Goal: Information Seeking & Learning: Learn about a topic

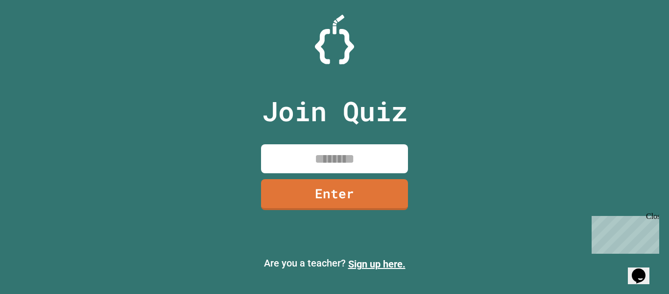
click at [308, 158] on input at bounding box center [334, 158] width 147 height 29
type input "********"
click at [330, 191] on link "Enter" at bounding box center [334, 193] width 143 height 32
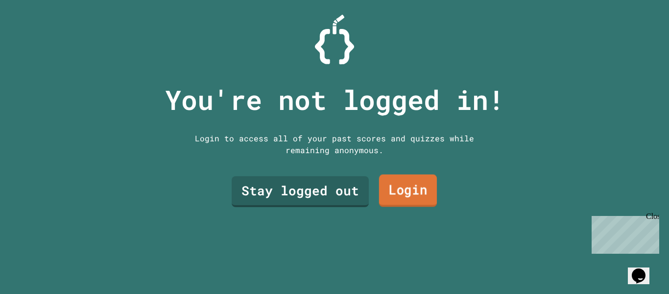
click at [395, 194] on link "Login" at bounding box center [408, 190] width 58 height 32
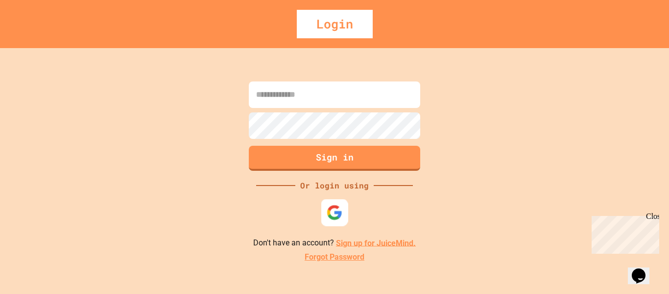
click at [341, 209] on img at bounding box center [335, 212] width 16 height 16
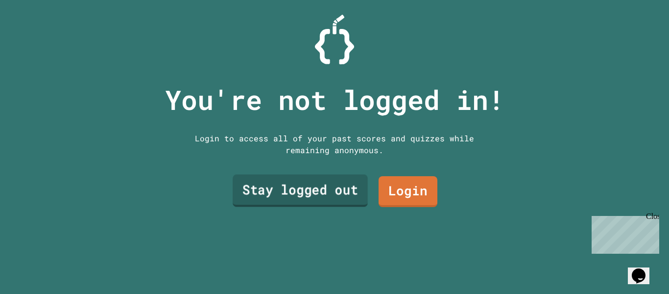
click at [264, 182] on link "Stay logged out" at bounding box center [300, 190] width 135 height 32
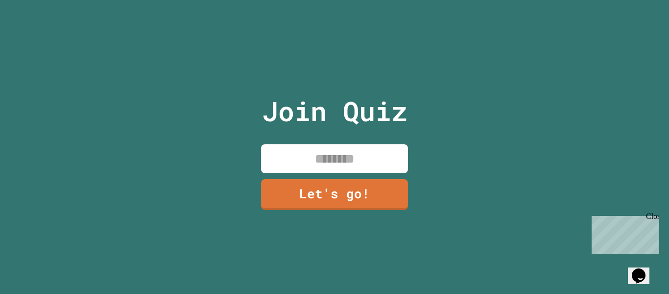
click at [298, 165] on input at bounding box center [334, 158] width 147 height 29
type input "****"
click at [322, 193] on link "Let's go!" at bounding box center [335, 193] width 148 height 32
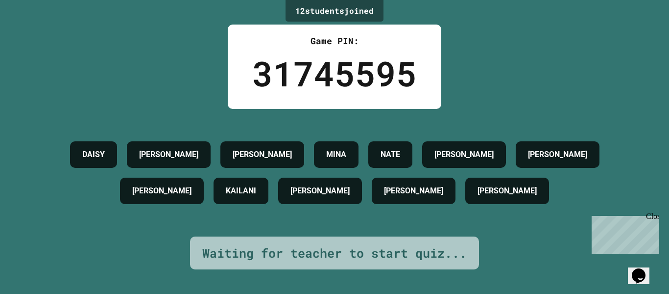
click at [643, 265] on div "Chat with us now!" at bounding box center [624, 269] width 64 height 9
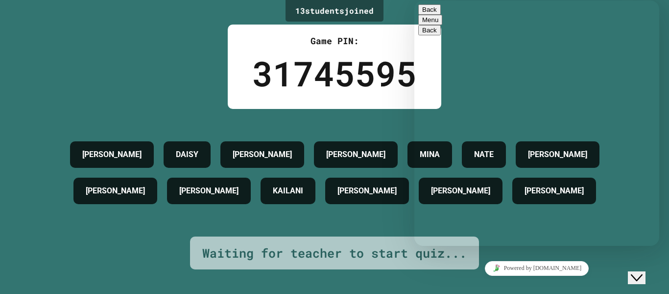
click at [415, 0] on div "Rate this chat Upload File Insert emoji" at bounding box center [415, 0] width 0 height 0
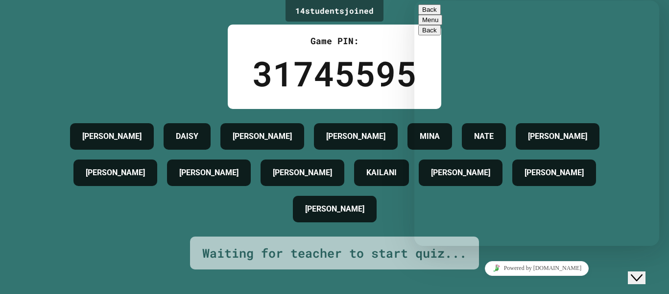
click at [415, 0] on textarea at bounding box center [415, 0] width 0 height 0
click at [429, 10] on button "Back" at bounding box center [430, 9] width 23 height 10
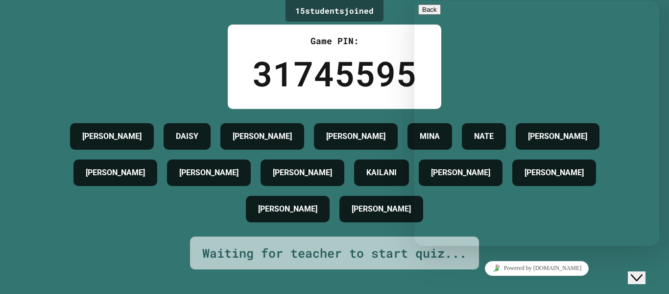
click at [640, 272] on icon "Close Chat This icon closes the chat window." at bounding box center [637, 278] width 12 height 12
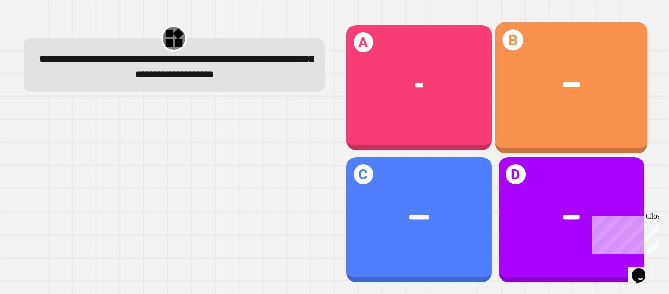
click at [554, 71] on div "******" at bounding box center [571, 85] width 153 height 43
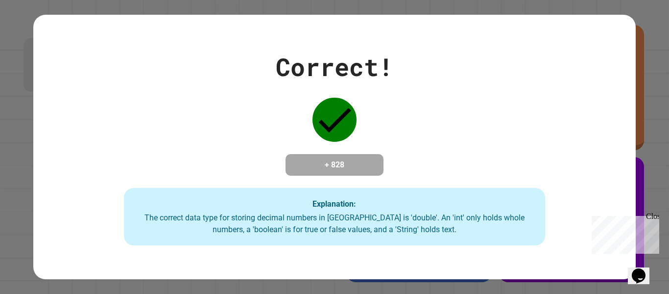
click at [655, 210] on div "Correct! + 828 Explanation: The correct data type for storing decimal numbers i…" at bounding box center [334, 147] width 669 height 294
click at [654, 214] on div "Close" at bounding box center [652, 218] width 12 height 12
click at [523, 124] on div "Correct! + 828 Explanation: The correct data type for storing decimal numbers i…" at bounding box center [334, 147] width 602 height 197
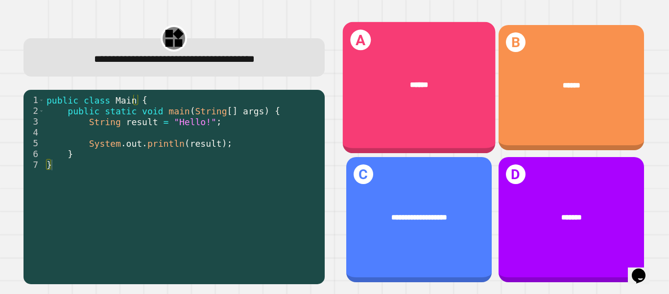
click at [418, 83] on span "******" at bounding box center [419, 84] width 19 height 8
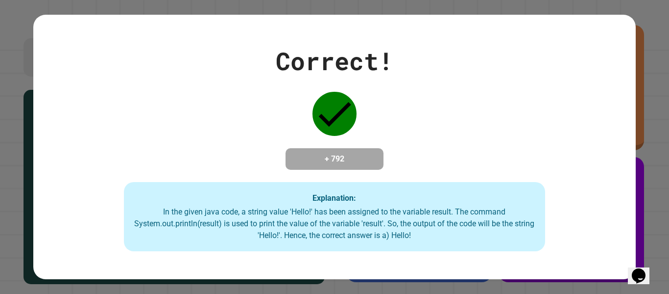
click at [336, 153] on h4 "+ 792" at bounding box center [335, 159] width 78 height 12
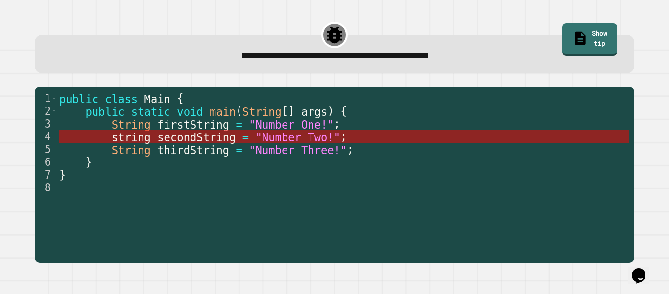
click at [189, 134] on span "secondString" at bounding box center [196, 136] width 78 height 13
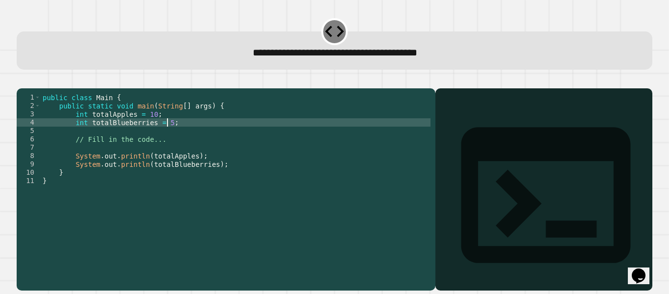
click at [166, 139] on div "public class Main { public static void main ( String [ ] args ) { int totalAppl…" at bounding box center [236, 180] width 390 height 175
click at [164, 136] on div "public class Main { public static void main ( String [ ] args ) { int totalAppl…" at bounding box center [236, 180] width 390 height 175
type textarea "**********"
click at [441, 165] on div at bounding box center [544, 203] width 207 height 173
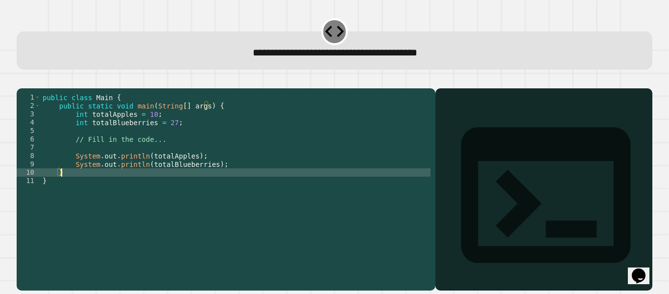
click at [252, 189] on div "public class Main { public static void main ( String [ ] args ) { int totalAppl…" at bounding box center [236, 180] width 390 height 175
click at [191, 205] on div "public class Main { public static void main ( String [ ] args ) { int totalAppl…" at bounding box center [236, 180] width 390 height 175
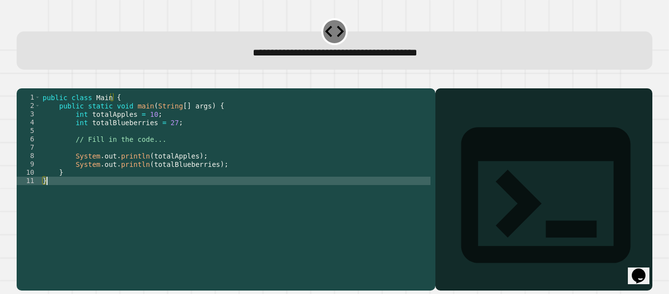
click at [206, 251] on div "public class Main { public static void main ( String [ ] args ) { int totalAppl…" at bounding box center [236, 180] width 390 height 175
click at [22, 80] on button "button" at bounding box center [22, 80] width 0 height 0
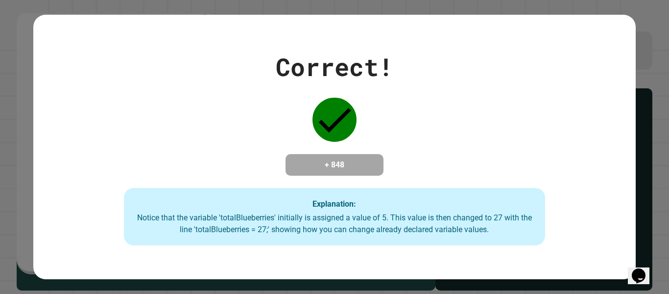
click at [342, 84] on div "Correct! + 848 Explanation: Notice that the variable 'totalBlueberries' initial…" at bounding box center [334, 147] width 602 height 197
click at [322, 80] on div "Correct! + 848 Explanation: Notice that the variable 'totalBlueberries' initial…" at bounding box center [334, 147] width 602 height 197
click at [305, 180] on div "Correct! + 848 Explanation: Notice that the variable 'totalBlueberries' initial…" at bounding box center [334, 147] width 602 height 197
click at [334, 173] on div "+ 848" at bounding box center [335, 165] width 98 height 22
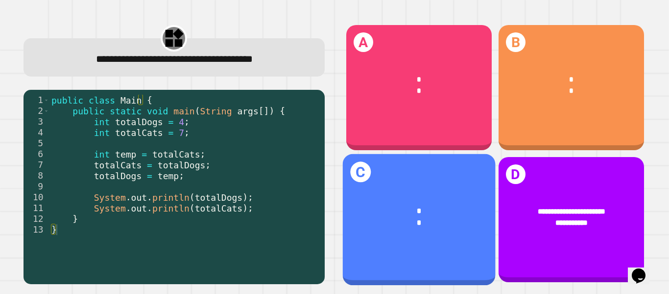
click at [417, 219] on span "*" at bounding box center [419, 223] width 4 height 8
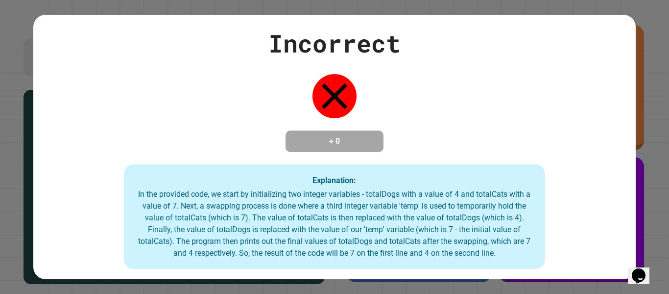
click at [404, 76] on div "Incorrect + 0 Explanation: In the provided code, we start by initializing two i…" at bounding box center [334, 147] width 602 height 244
click at [343, 137] on h4 "+ 0" at bounding box center [335, 141] width 78 height 12
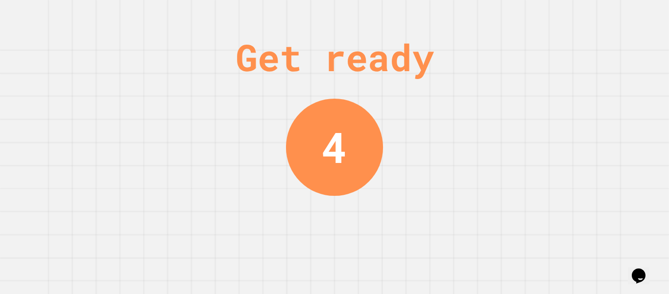
click at [343, 145] on div "4" at bounding box center [334, 146] width 97 height 97
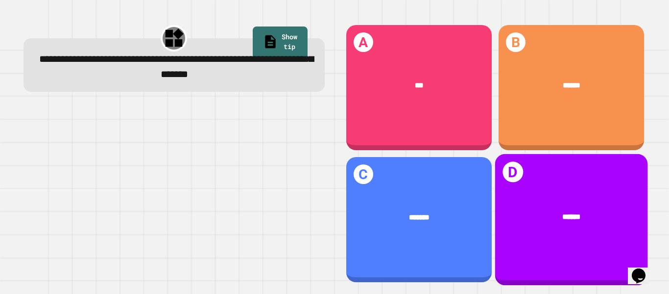
click at [506, 183] on div "D ******" at bounding box center [571, 219] width 153 height 131
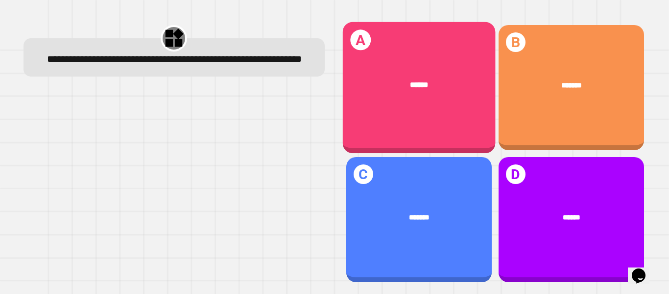
click at [416, 80] on span "******" at bounding box center [419, 84] width 19 height 8
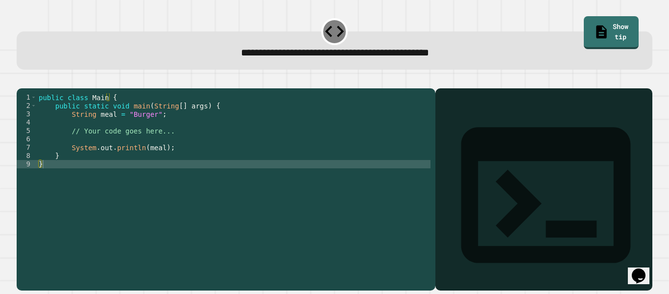
click at [148, 131] on div "public class Main { public static void main ( String [ ] args ) { String meal =…" at bounding box center [234, 180] width 394 height 175
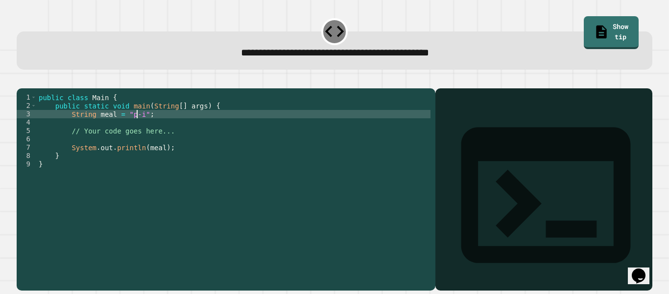
scroll to position [0, 8]
click at [132, 129] on div "public class Main { public static void main ( String [ ] args ) { String meal =…" at bounding box center [234, 180] width 394 height 175
click at [45, 82] on div at bounding box center [335, 82] width 636 height 12
click at [22, 80] on icon "button" at bounding box center [22, 80] width 0 height 0
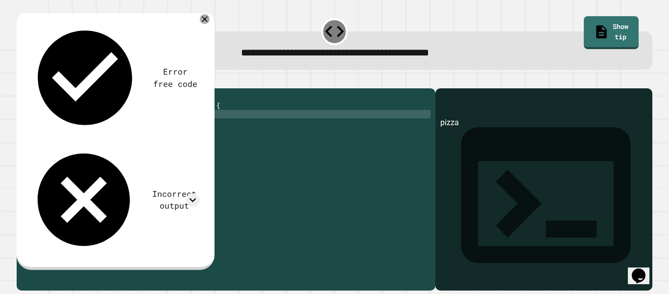
click at [160, 130] on div "public class Main { public static void main ( String [ ] args ) { String meal =…" at bounding box center [234, 180] width 394 height 175
click at [131, 131] on div "public class Main { public static void main ( String [ ] args ) { String meal =…" at bounding box center [234, 180] width 394 height 175
type textarea "**********"
click at [31, 85] on icon "button" at bounding box center [27, 86] width 5 height 7
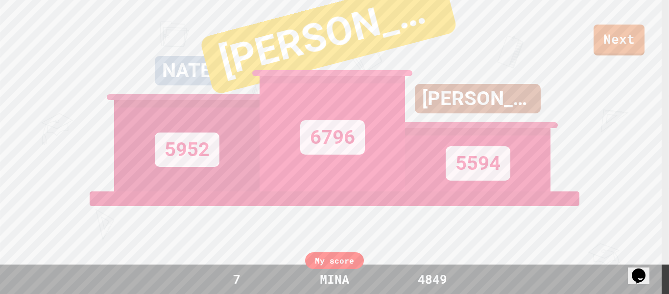
click at [436, 273] on div "4849" at bounding box center [433, 279] width 74 height 19
